Goal: Navigation & Orientation: Find specific page/section

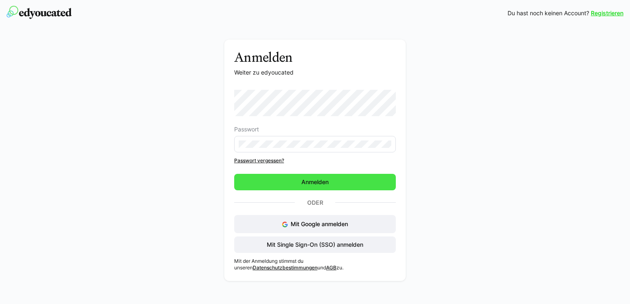
click at [292, 186] on span "Anmelden" at bounding box center [315, 182] width 162 height 16
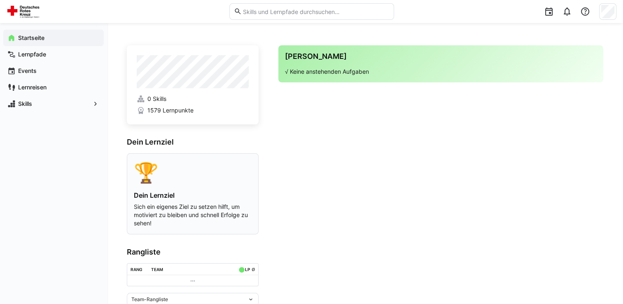
scroll to position [40, 0]
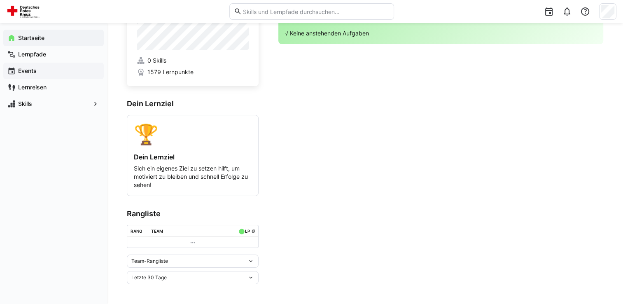
click at [0, 0] on app-navigation-label "Events" at bounding box center [0, 0] width 0 height 0
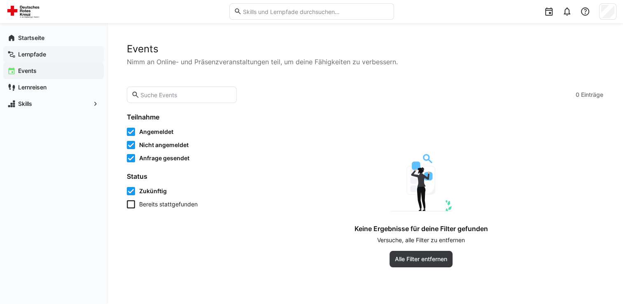
click at [0, 0] on app-navigation-label "Lernpfade" at bounding box center [0, 0] width 0 height 0
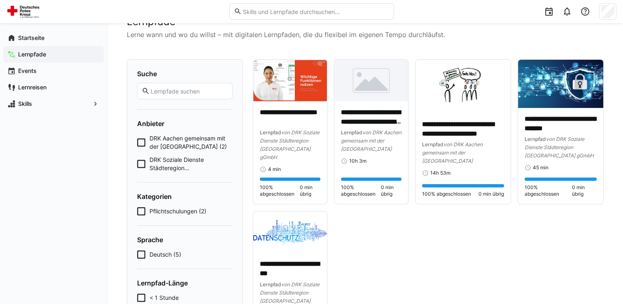
scroll to position [26, 0]
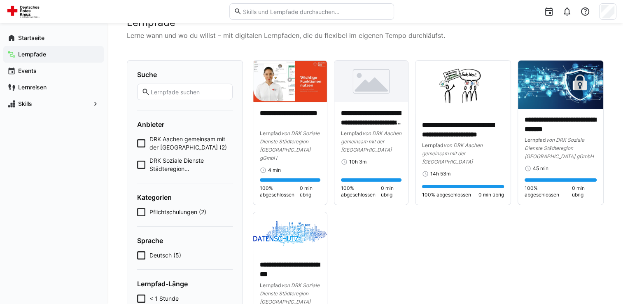
click at [138, 144] on icon at bounding box center [141, 143] width 8 height 8
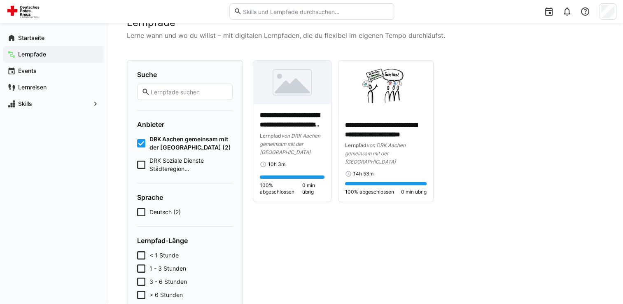
click at [138, 144] on icon at bounding box center [141, 143] width 8 height 8
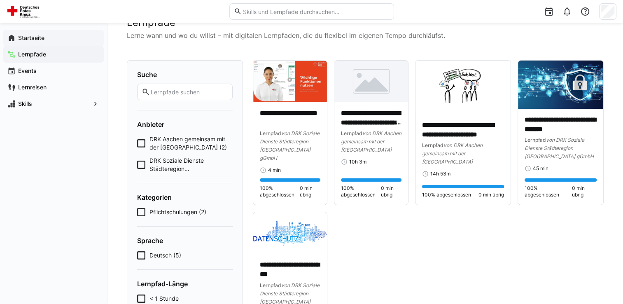
click at [0, 0] on app-navigation-label "Startseite" at bounding box center [0, 0] width 0 height 0
